Goal: Transaction & Acquisition: Download file/media

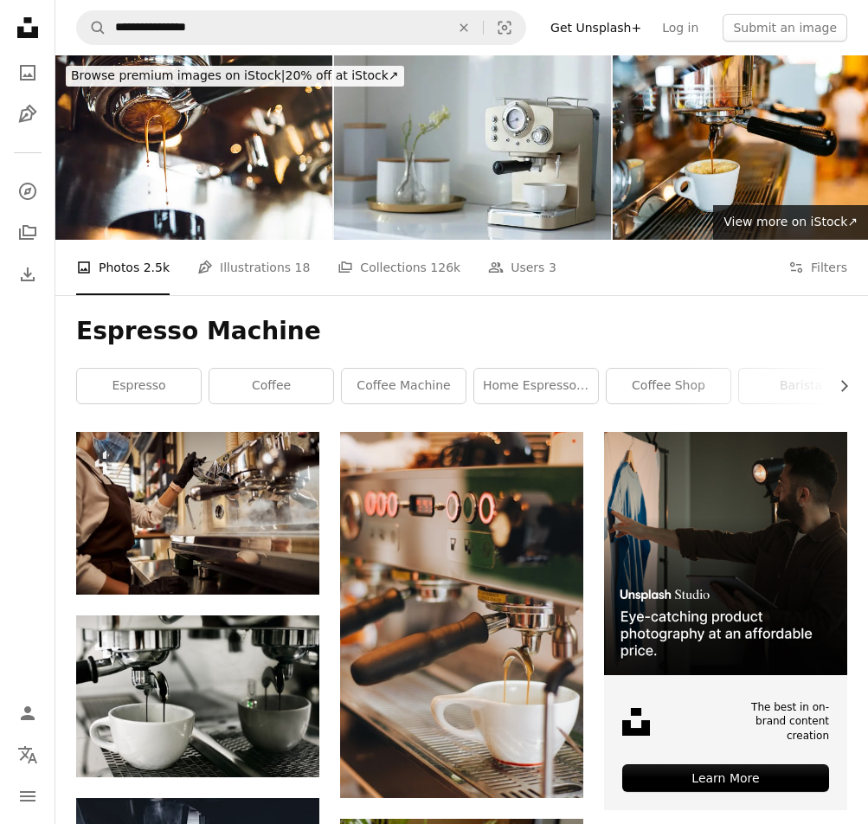
scroll to position [693, 0]
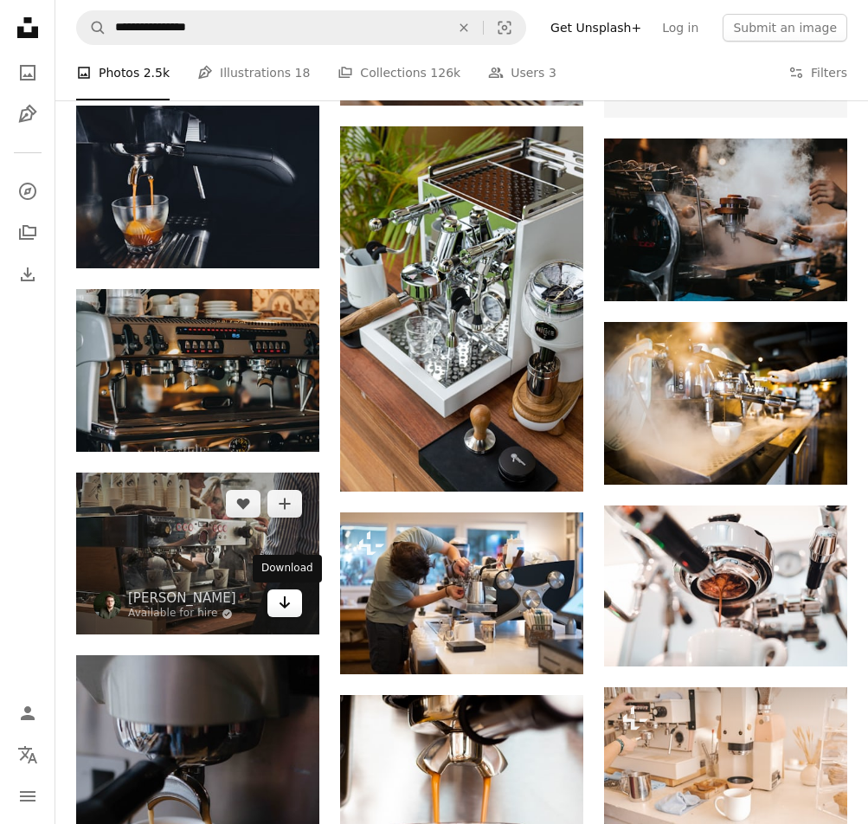
click at [292, 607] on link "Arrow pointing down" at bounding box center [284, 604] width 35 height 28
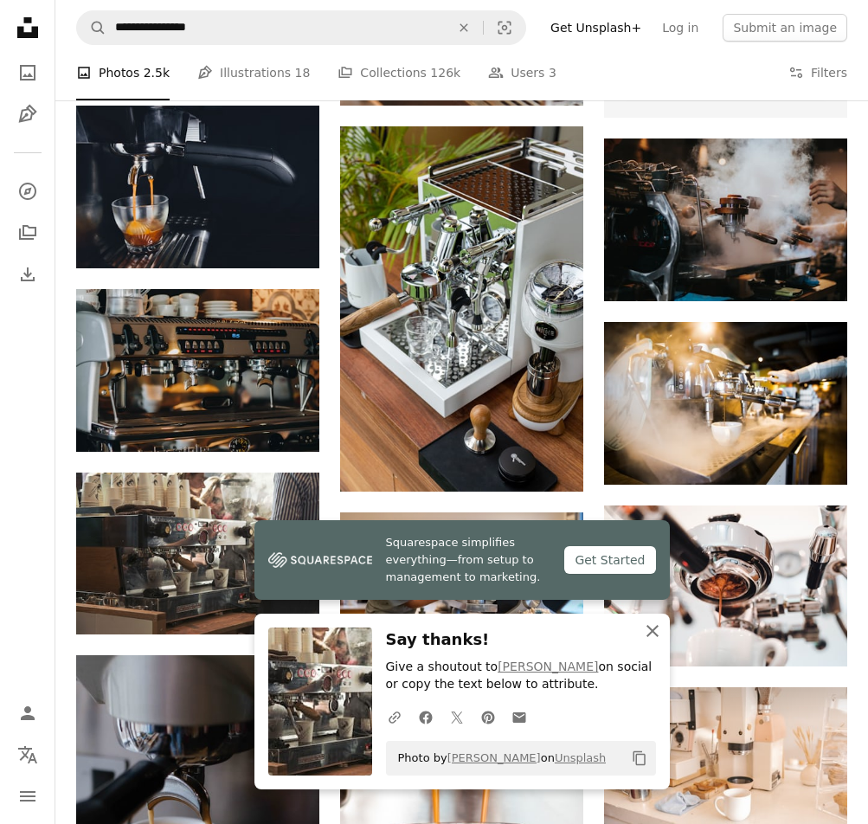
click at [652, 635] on icon "An X shape" at bounding box center [652, 631] width 21 height 21
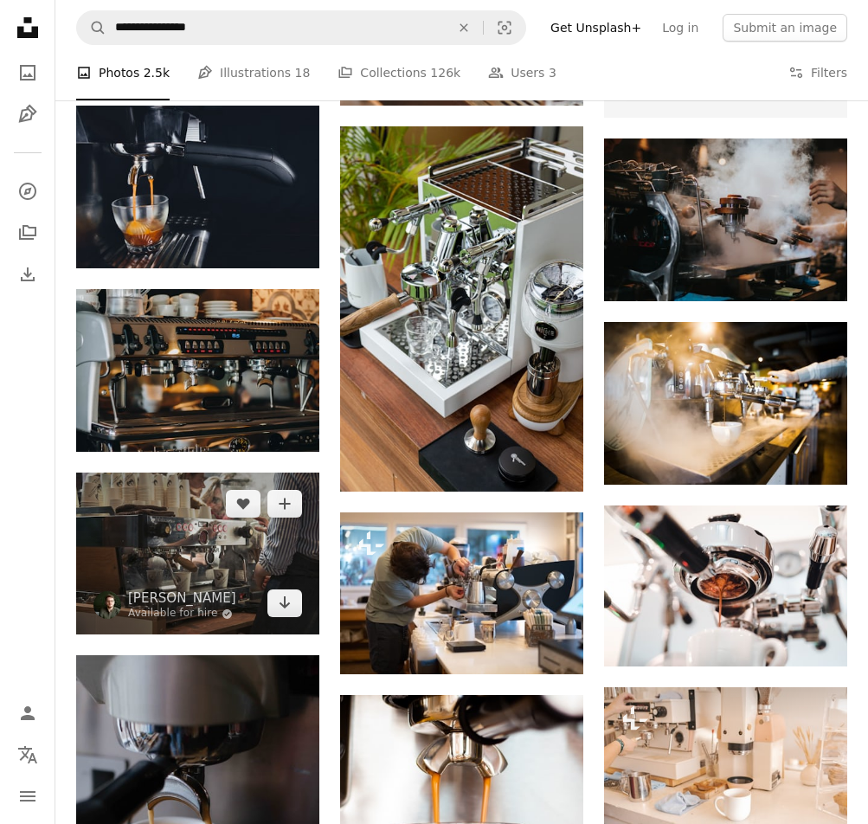
click at [213, 555] on img at bounding box center [197, 554] width 243 height 163
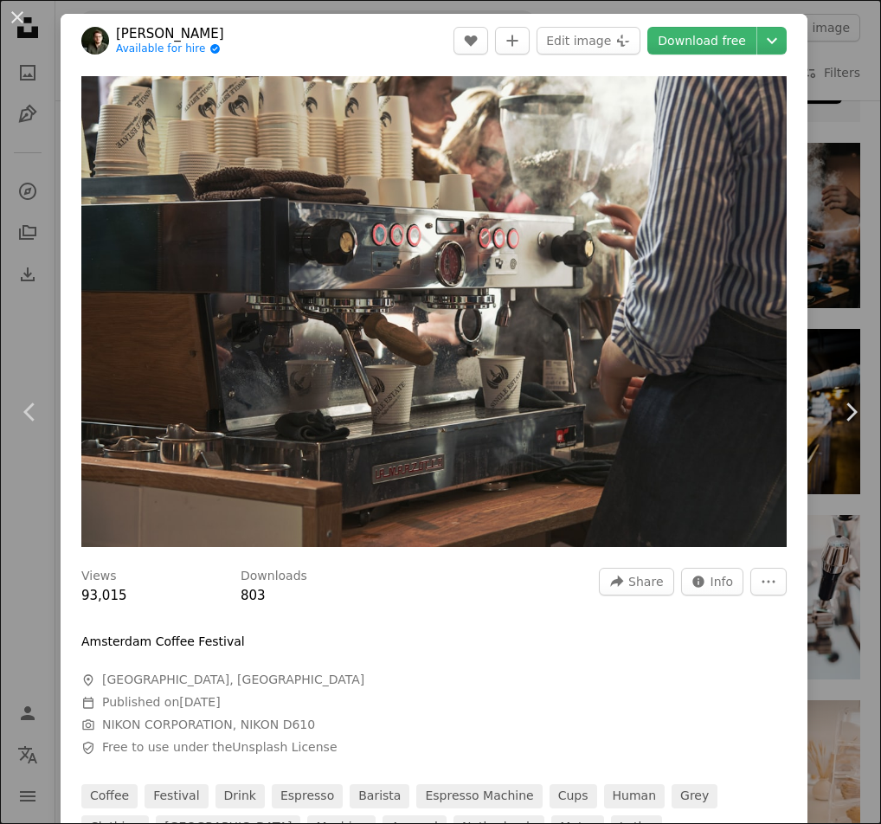
drag, startPoint x: 20, startPoint y: 16, endPoint x: 3, endPoint y: 28, distance: 21.1
click at [20, 15] on button "An X shape" at bounding box center [17, 17] width 21 height 21
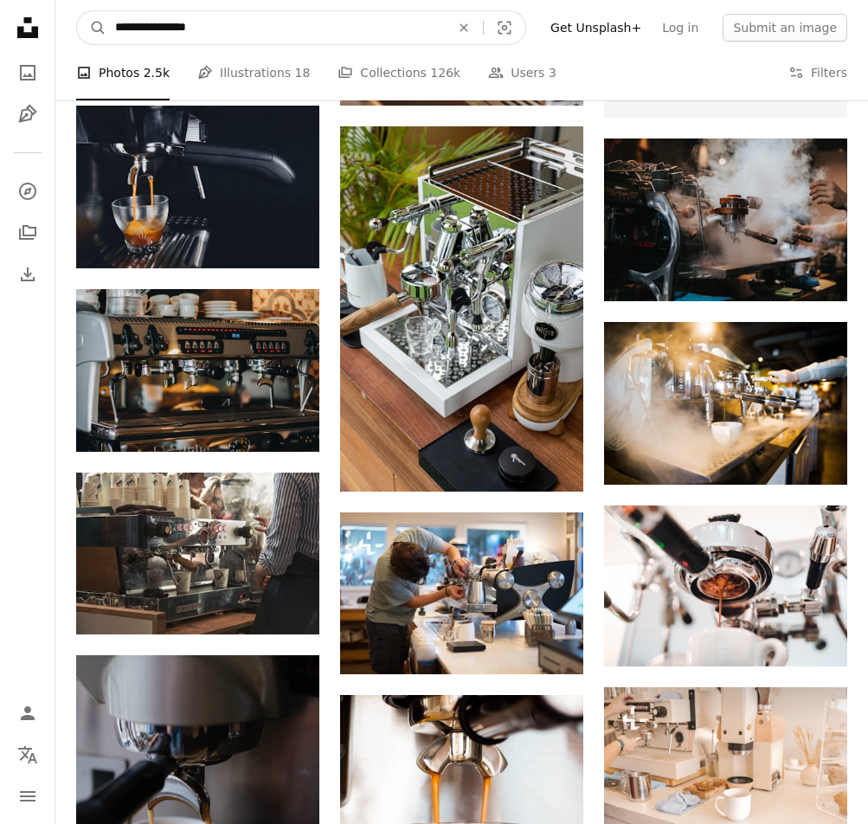
drag, startPoint x: 318, startPoint y: 28, endPoint x: 1, endPoint y: 36, distance: 317.0
paste input "Find visuals sitewide"
type input "**********"
click at [77, 11] on button "A magnifying glass" at bounding box center [91, 27] width 29 height 33
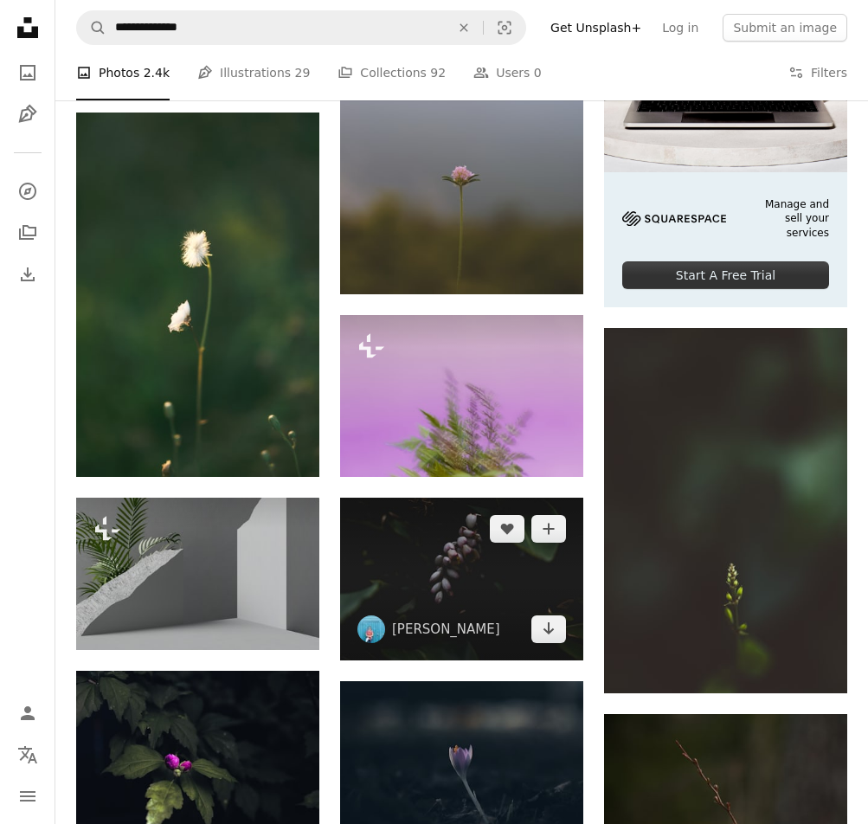
scroll to position [519, 0]
